Goal: Task Accomplishment & Management: Use online tool/utility

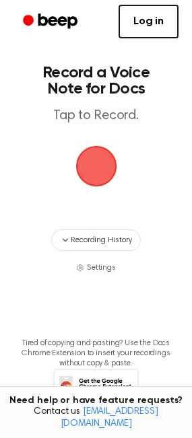
click at [109, 163] on span "button" at bounding box center [96, 166] width 38 height 38
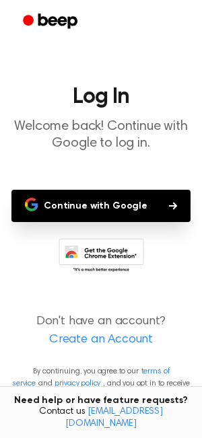
click at [98, 201] on button "Continue with Google" at bounding box center [100, 206] width 179 height 32
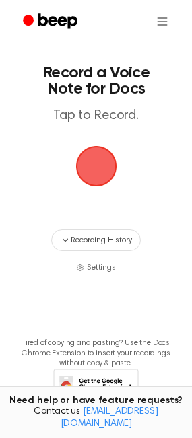
click at [96, 172] on span "button" at bounding box center [96, 166] width 38 height 38
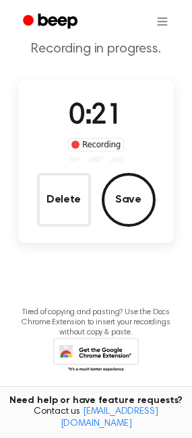
scroll to position [62, 0]
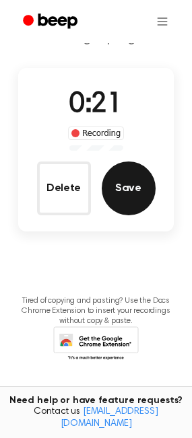
click at [147, 193] on button "Save" at bounding box center [129, 188] width 54 height 54
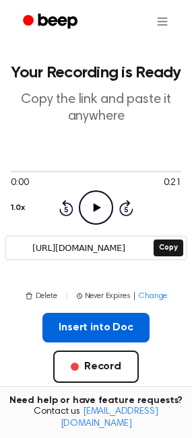
click at [84, 329] on button "Insert into Doc" at bounding box center [95, 328] width 107 height 30
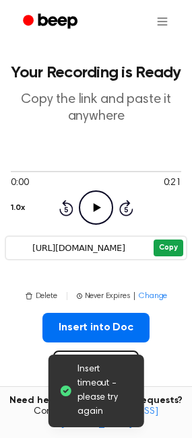
click at [172, 243] on button "Copy" at bounding box center [167, 247] width 29 height 17
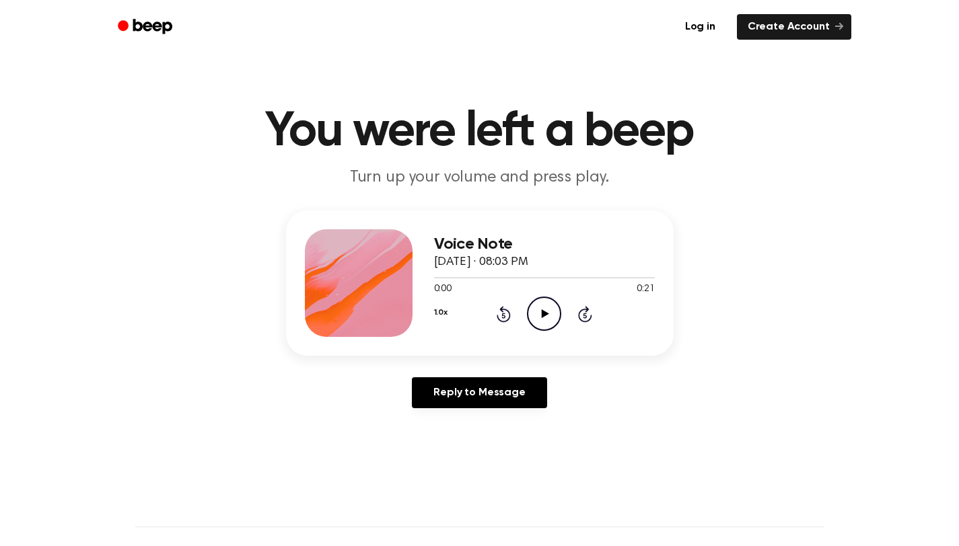
click at [548, 303] on icon "Play Audio" at bounding box center [544, 314] width 34 height 34
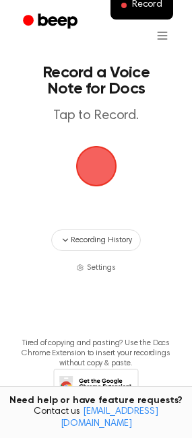
click at [91, 159] on span "button" at bounding box center [96, 166] width 38 height 38
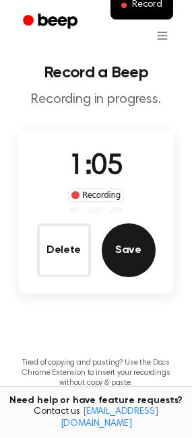
click at [131, 262] on button "Save" at bounding box center [129, 250] width 54 height 54
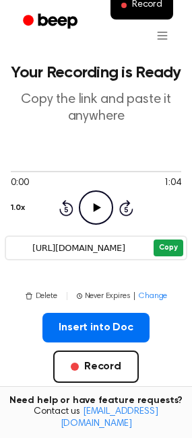
click at [163, 249] on button "Copy" at bounding box center [167, 247] width 29 height 17
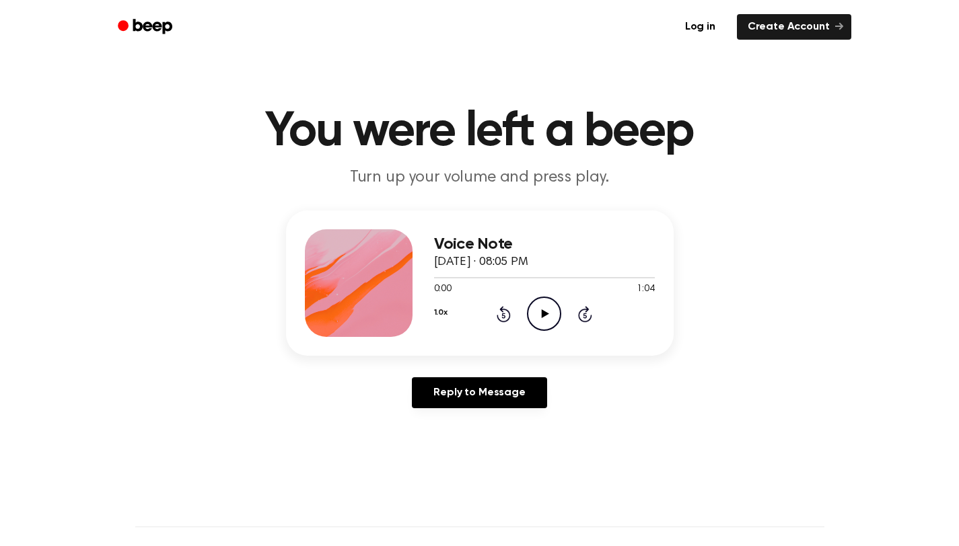
click at [536, 320] on icon "Play Audio" at bounding box center [544, 314] width 34 height 34
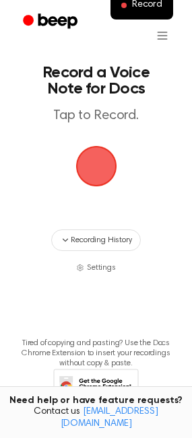
click at [101, 148] on span "button" at bounding box center [96, 166] width 38 height 38
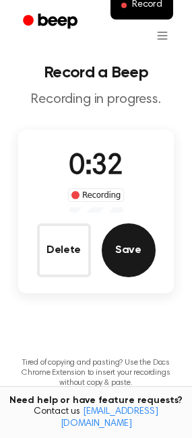
click at [133, 244] on button "Save" at bounding box center [129, 250] width 54 height 54
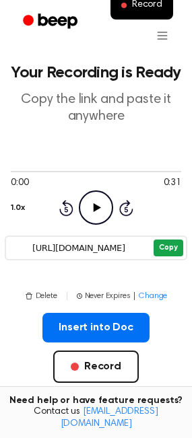
click at [165, 246] on button "Copy" at bounding box center [167, 247] width 29 height 17
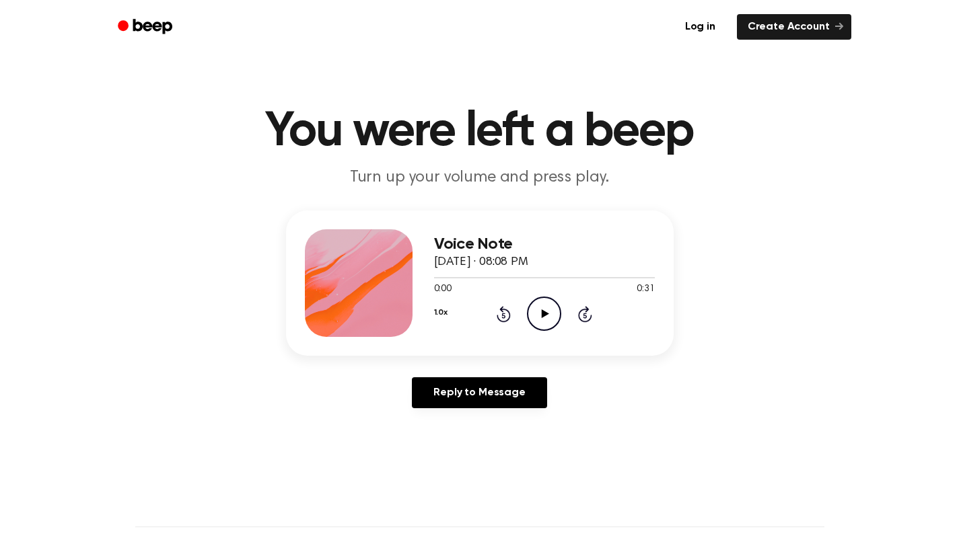
click at [540, 320] on icon "Play Audio" at bounding box center [544, 314] width 34 height 34
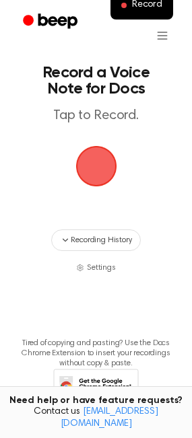
click at [89, 172] on span "button" at bounding box center [96, 166] width 38 height 38
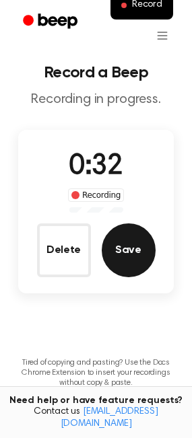
click at [124, 234] on button "Save" at bounding box center [129, 250] width 54 height 54
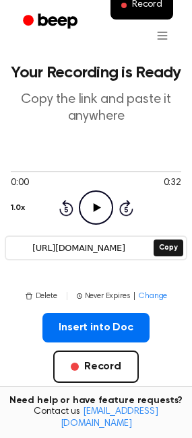
click at [100, 192] on icon "Play Audio" at bounding box center [96, 207] width 34 height 34
drag, startPoint x: 14, startPoint y: 170, endPoint x: 125, endPoint y: 171, distance: 111.0
click at [125, 171] on div at bounding box center [96, 170] width 170 height 11
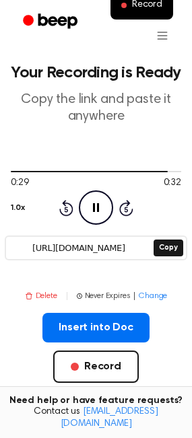
click at [44, 299] on button "Delete" at bounding box center [41, 296] width 32 height 12
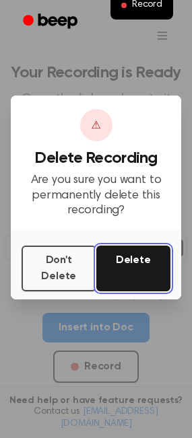
click at [119, 259] on button "Delete" at bounding box center [133, 269] width 75 height 46
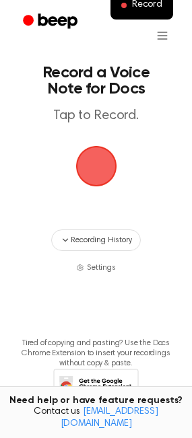
click at [93, 176] on span "button" at bounding box center [96, 166] width 38 height 38
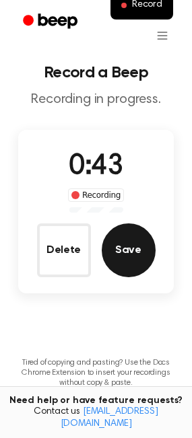
click at [133, 242] on button "Save" at bounding box center [129, 250] width 54 height 54
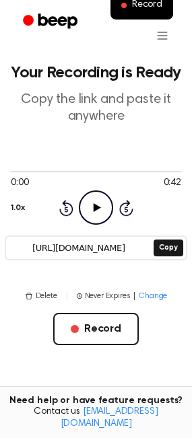
click at [79, 207] on icon "Play Audio" at bounding box center [96, 207] width 34 height 34
click at [137, 170] on div at bounding box center [96, 170] width 170 height 11
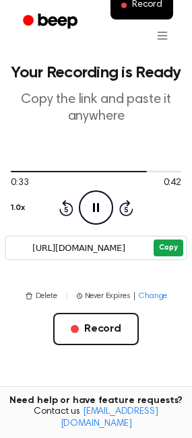
click at [168, 241] on button "Copy" at bounding box center [167, 247] width 29 height 17
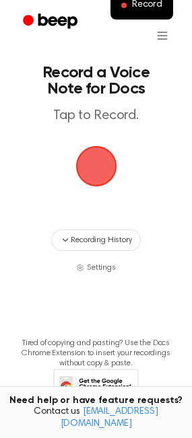
click at [115, 162] on span "button" at bounding box center [96, 166] width 38 height 38
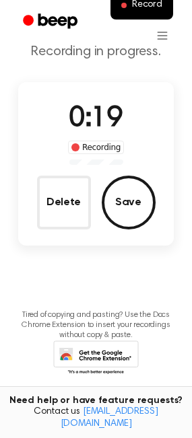
scroll to position [53, 0]
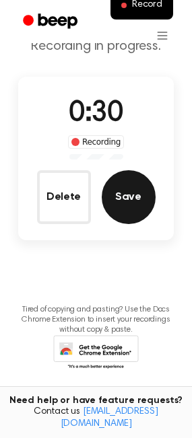
click at [129, 180] on button "Save" at bounding box center [129, 197] width 54 height 54
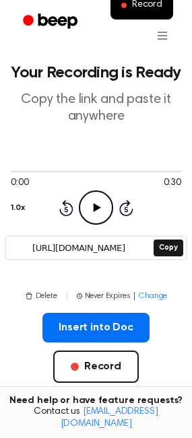
click at [93, 202] on icon "Play Audio" at bounding box center [96, 207] width 34 height 34
drag, startPoint x: 16, startPoint y: 170, endPoint x: 102, endPoint y: 171, distance: 86.1
click at [102, 171] on div at bounding box center [96, 170] width 170 height 11
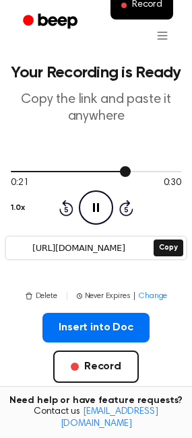
click at [149, 168] on div at bounding box center [96, 170] width 170 height 11
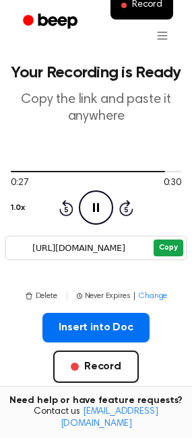
click at [163, 244] on button "Copy" at bounding box center [167, 247] width 29 height 17
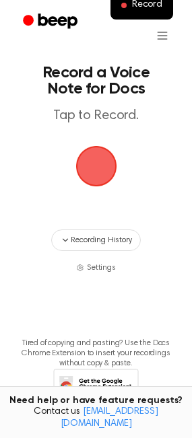
click at [107, 185] on span "button" at bounding box center [96, 166] width 38 height 38
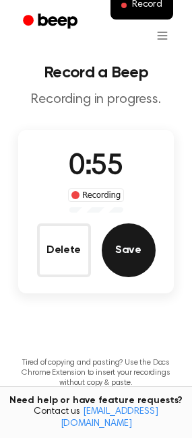
click at [128, 235] on button "Save" at bounding box center [129, 250] width 54 height 54
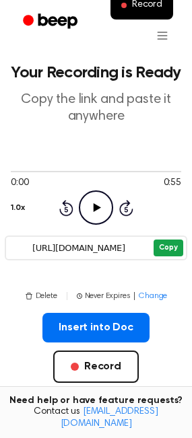
click at [163, 242] on button "Copy" at bounding box center [167, 247] width 29 height 17
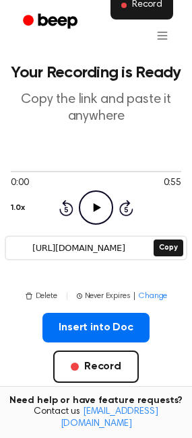
click at [142, 7] on span "Record" at bounding box center [147, 5] width 30 height 12
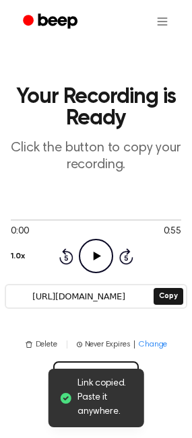
click at [160, 365] on div "Delete | Never Expires | Change Record" at bounding box center [96, 387] width 170 height 98
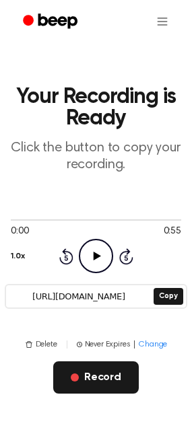
click at [94, 389] on button "Record" at bounding box center [95, 377] width 85 height 32
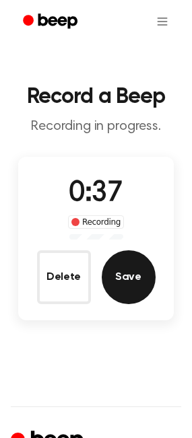
click at [148, 268] on button "Save" at bounding box center [129, 277] width 54 height 54
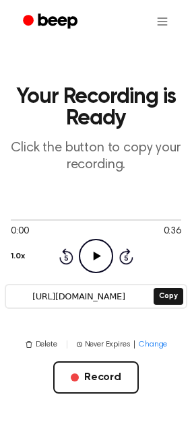
click at [83, 254] on icon "Play Audio" at bounding box center [96, 256] width 34 height 34
drag, startPoint x: 21, startPoint y: 216, endPoint x: 68, endPoint y: 218, distance: 47.1
click at [68, 219] on div at bounding box center [96, 219] width 170 height 11
click at [116, 218] on div at bounding box center [96, 219] width 170 height 11
click at [145, 215] on div at bounding box center [96, 219] width 170 height 11
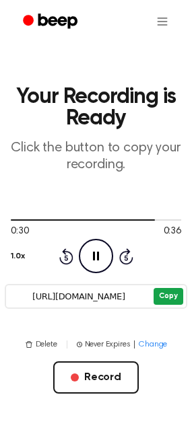
click at [178, 293] on button "Copy" at bounding box center [167, 296] width 29 height 17
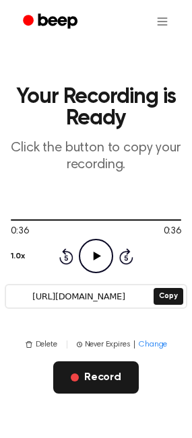
click at [91, 381] on button "Record" at bounding box center [95, 377] width 85 height 32
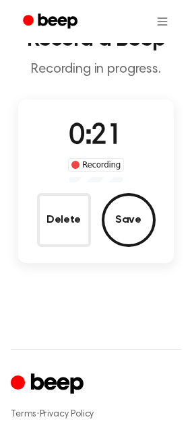
scroll to position [58, 0]
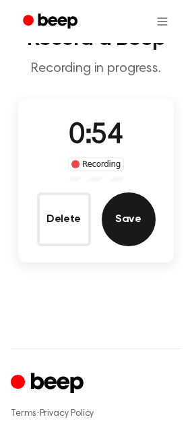
click at [122, 212] on button "Save" at bounding box center [129, 219] width 54 height 54
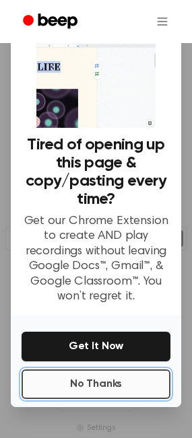
click at [87, 381] on button "No Thanks" at bounding box center [96, 384] width 149 height 30
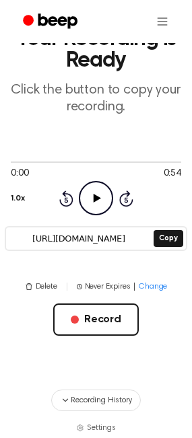
click at [98, 198] on icon at bounding box center [97, 198] width 7 height 9
click at [102, 162] on div at bounding box center [96, 161] width 170 height 11
drag, startPoint x: 113, startPoint y: 158, endPoint x: 153, endPoint y: 157, distance: 40.4
click at [153, 157] on div at bounding box center [96, 161] width 170 height 11
drag, startPoint x: 153, startPoint y: 157, endPoint x: 161, endPoint y: 159, distance: 8.2
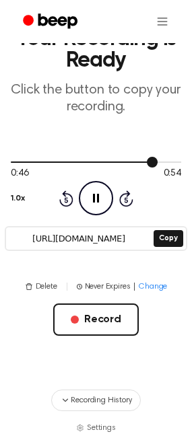
click at [161, 159] on div at bounding box center [96, 161] width 170 height 11
click at [174, 161] on div at bounding box center [96, 161] width 170 height 1
click at [163, 235] on button "Copy" at bounding box center [167, 238] width 29 height 17
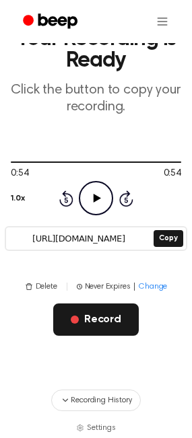
click at [74, 322] on span "button" at bounding box center [75, 319] width 8 height 8
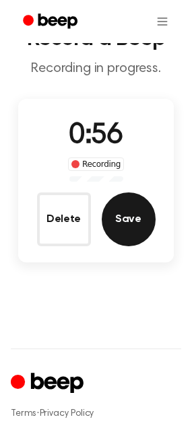
click at [123, 219] on button "Save" at bounding box center [129, 219] width 54 height 54
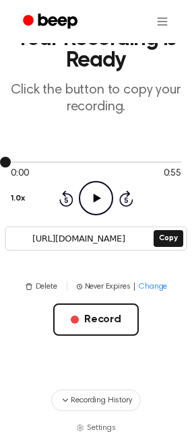
click at [93, 165] on div at bounding box center [96, 161] width 170 height 11
click at [96, 192] on icon "Play Audio" at bounding box center [96, 198] width 34 height 34
click at [126, 159] on div at bounding box center [96, 161] width 170 height 11
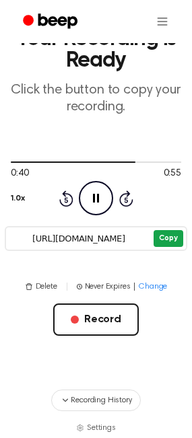
click at [173, 237] on button "Copy" at bounding box center [167, 238] width 29 height 17
